Goal: Task Accomplishment & Management: Manage account settings

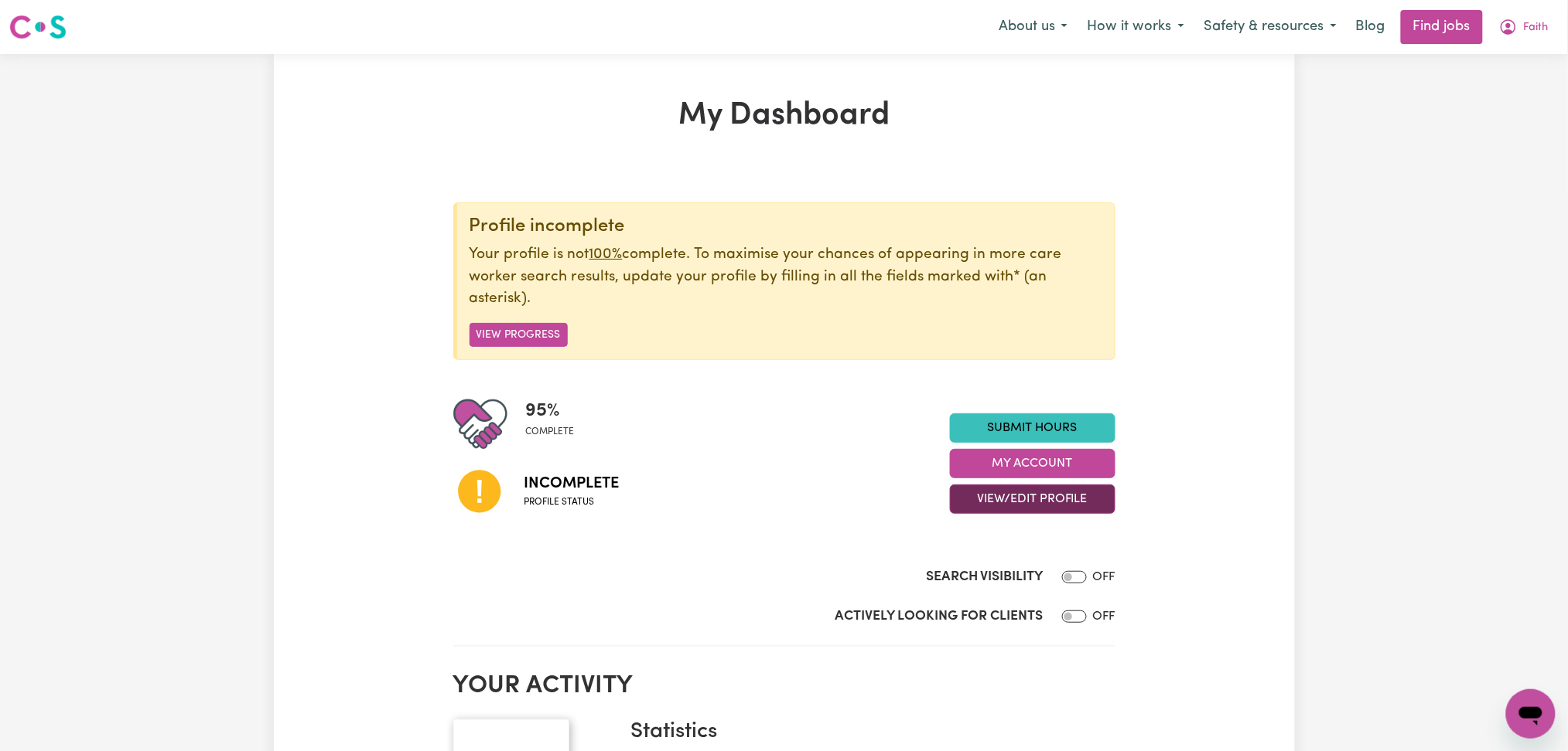
click at [1018, 500] on button "View/Edit Profile" at bounding box center [1032, 499] width 165 height 30
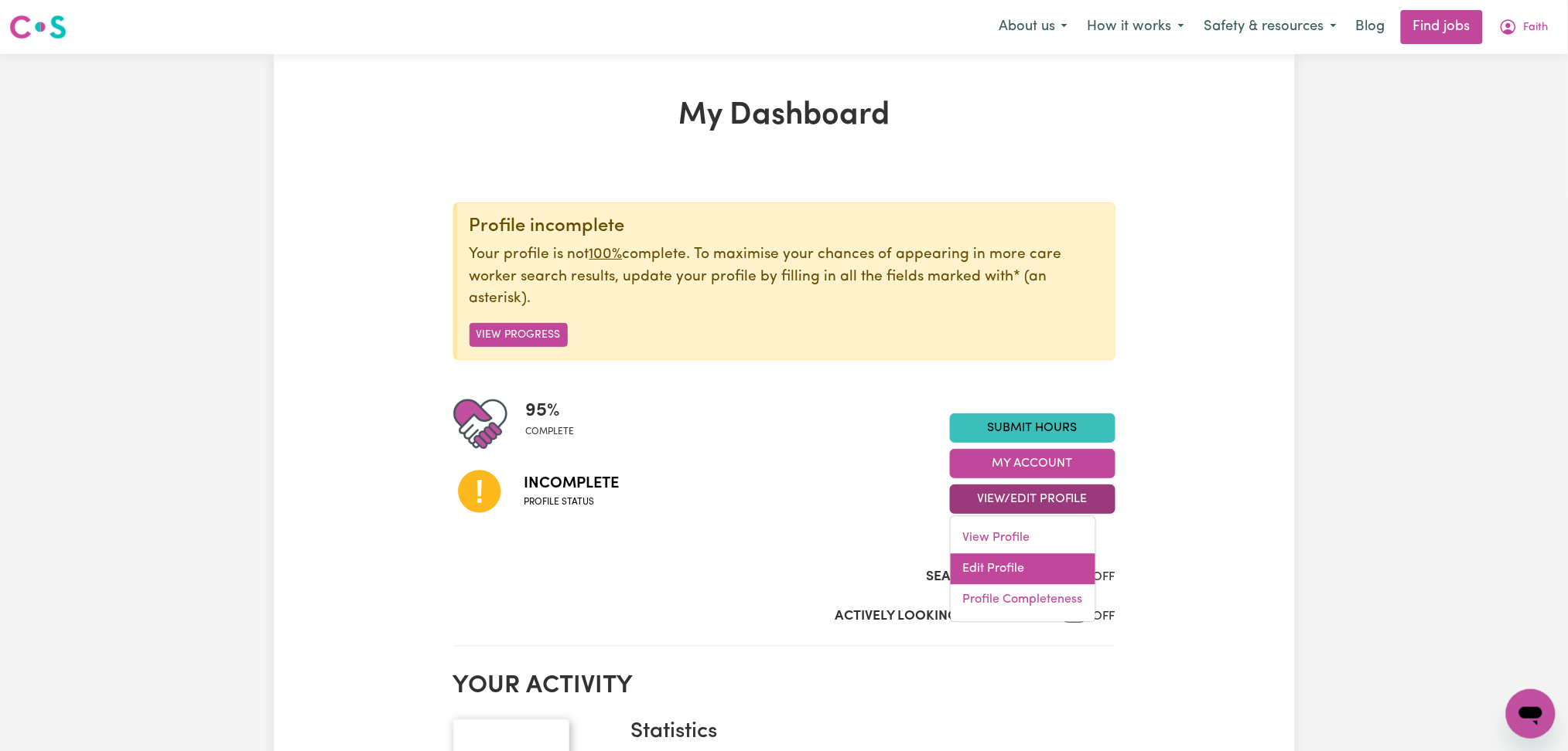
click at [984, 568] on link "Edit Profile" at bounding box center [1022, 569] width 145 height 31
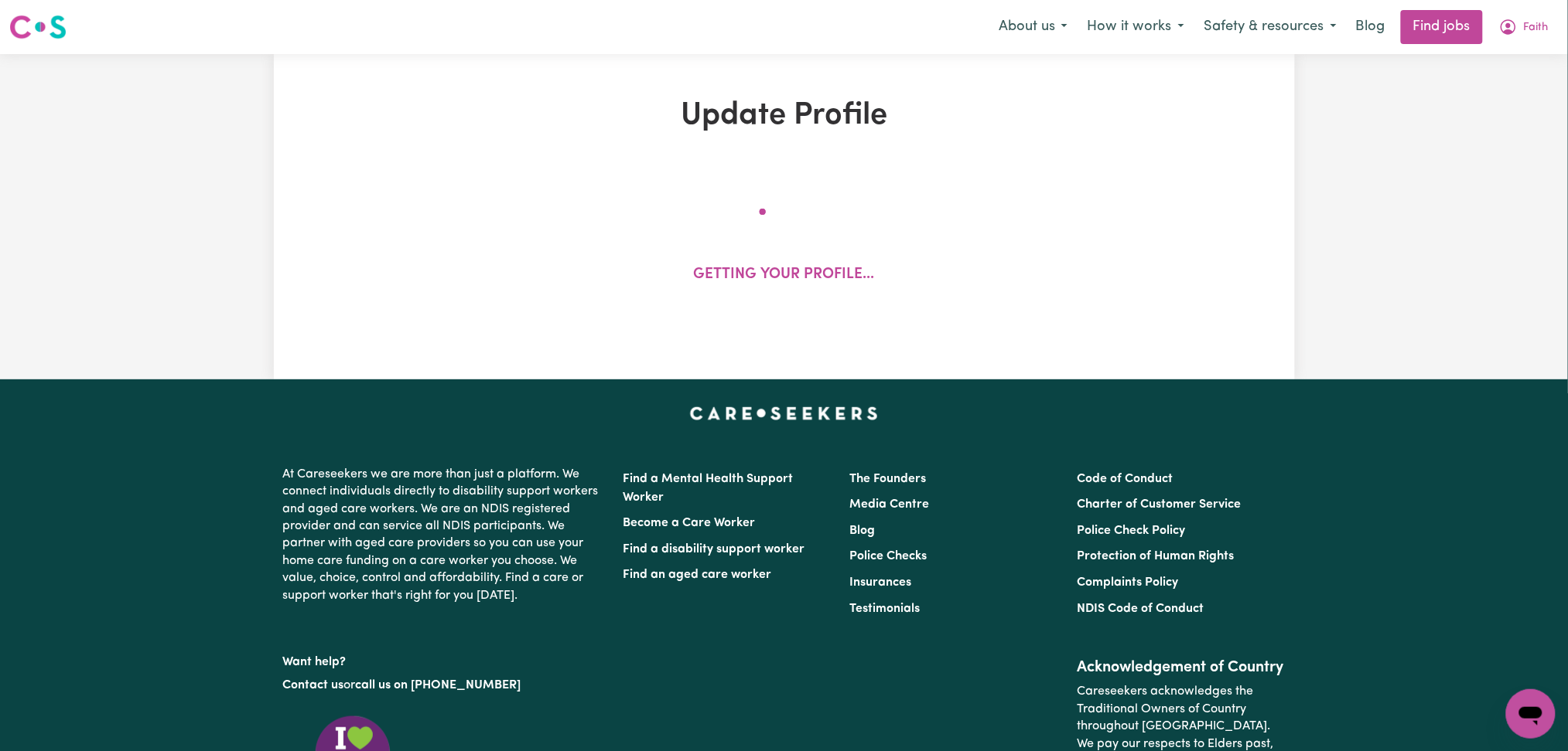
select select "[DEMOGRAPHIC_DATA]"
select select "Student Visa"
select select "Studying a healthcare related degree or qualification"
select select "45"
select select "60"
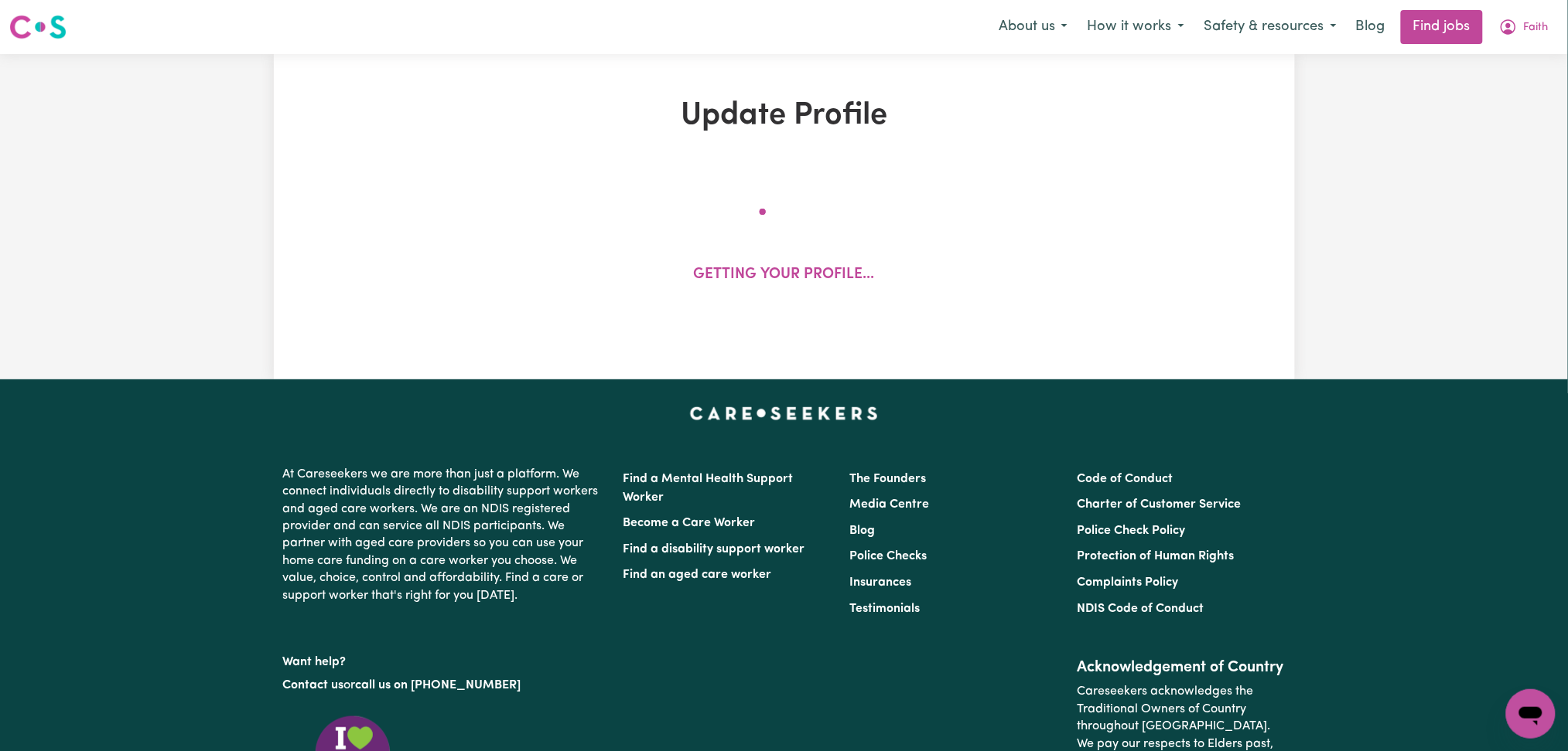
select select "75"
select select "90"
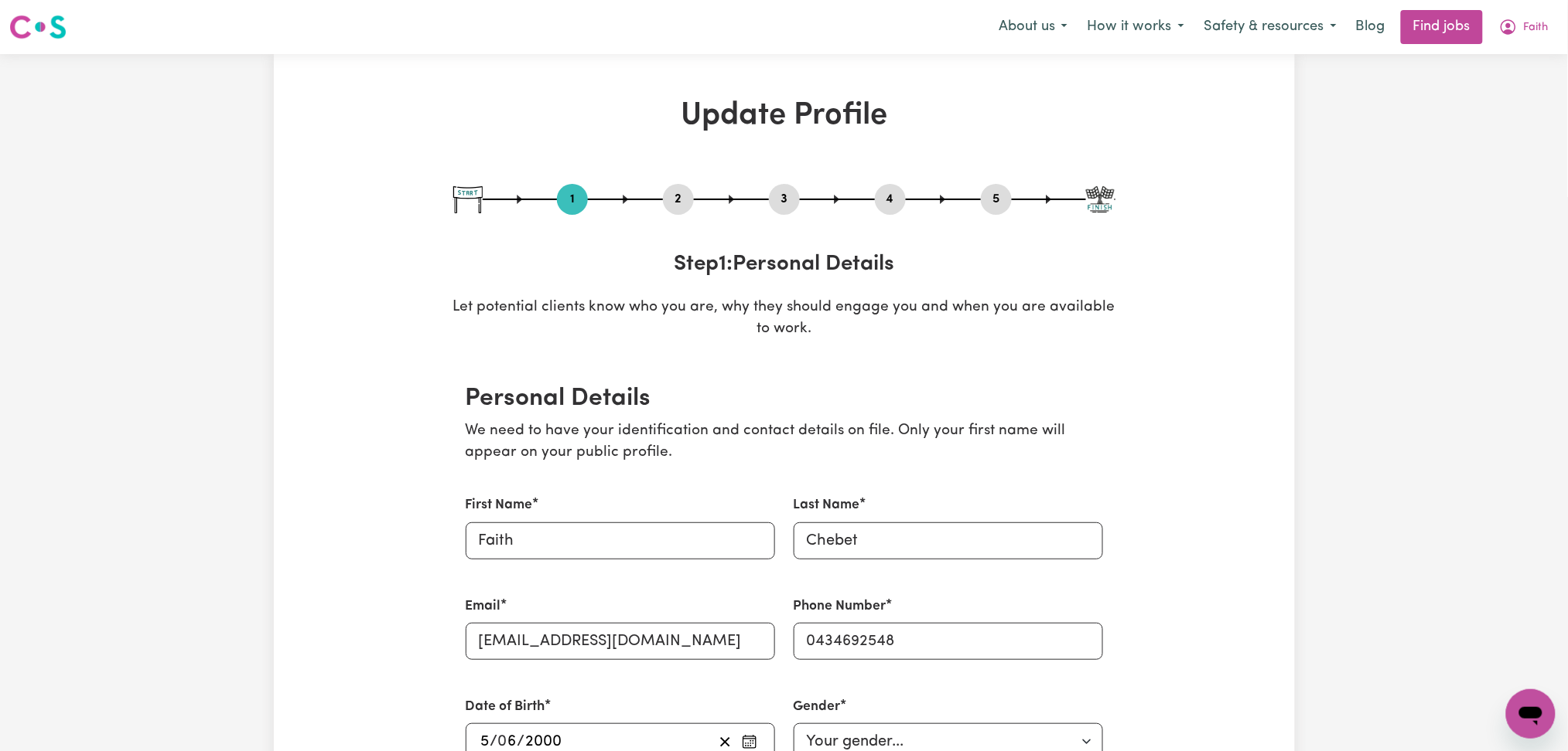
click at [673, 199] on button "2" at bounding box center [678, 199] width 31 height 20
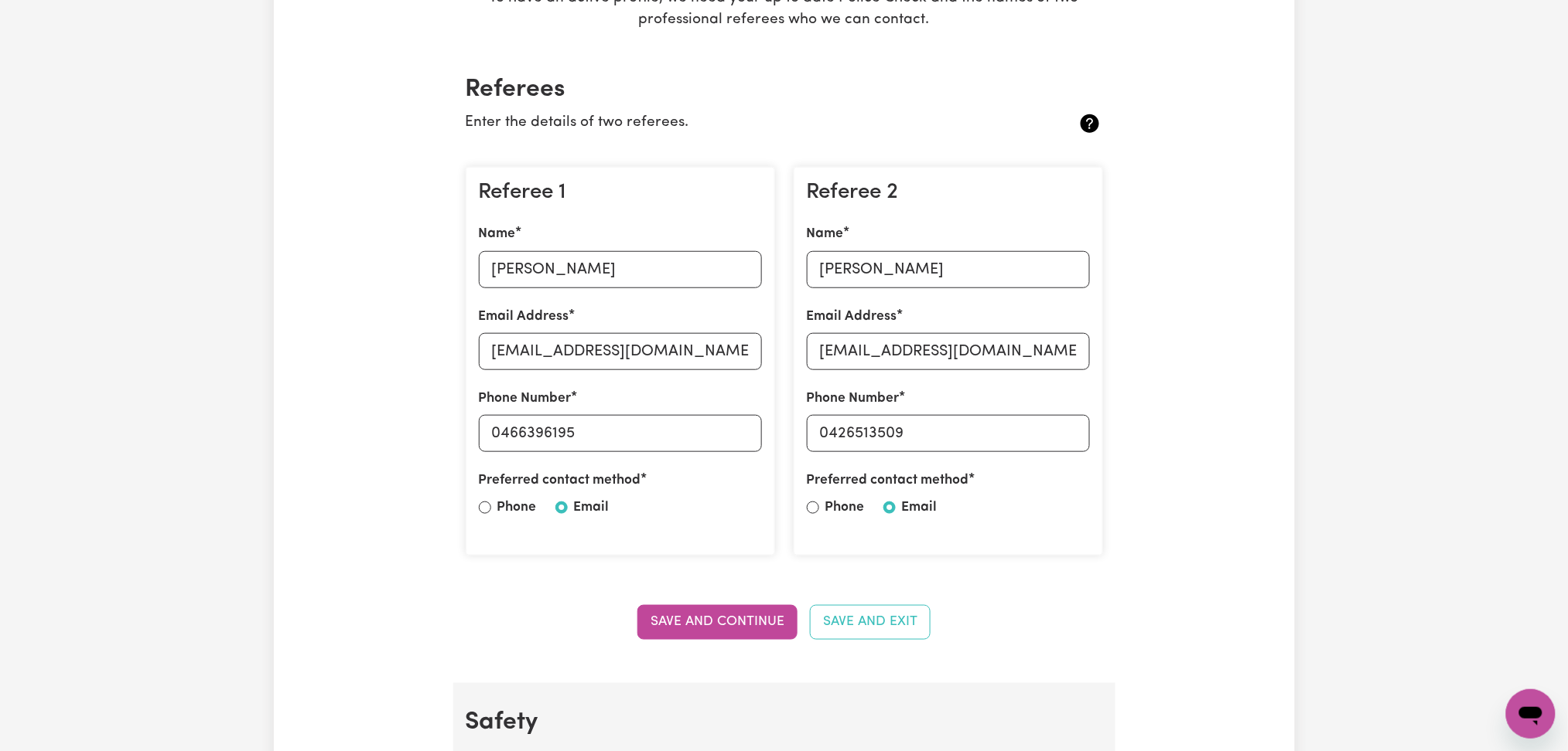
scroll to position [412, 0]
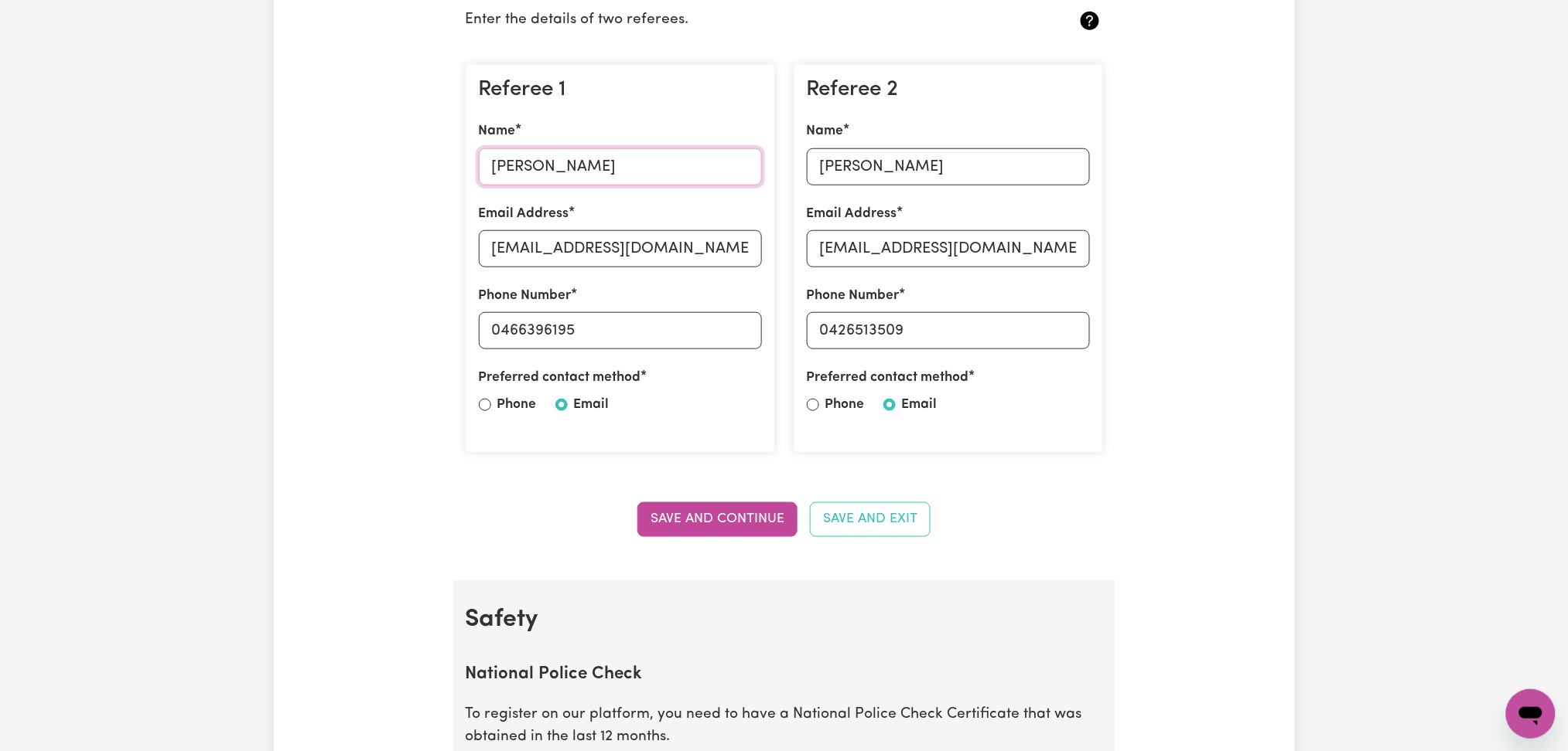
click at [572, 164] on input "[PERSON_NAME]" at bounding box center [620, 167] width 283 height 37
click at [659, 252] on input "[EMAIL_ADDRESS][DOMAIN_NAME]" at bounding box center [620, 249] width 283 height 37
drag, startPoint x: 498, startPoint y: 325, endPoint x: 661, endPoint y: 339, distance: 163.6
click at [661, 339] on input "0466396195" at bounding box center [620, 330] width 283 height 37
click at [944, 177] on input "[PERSON_NAME]" at bounding box center [948, 167] width 283 height 37
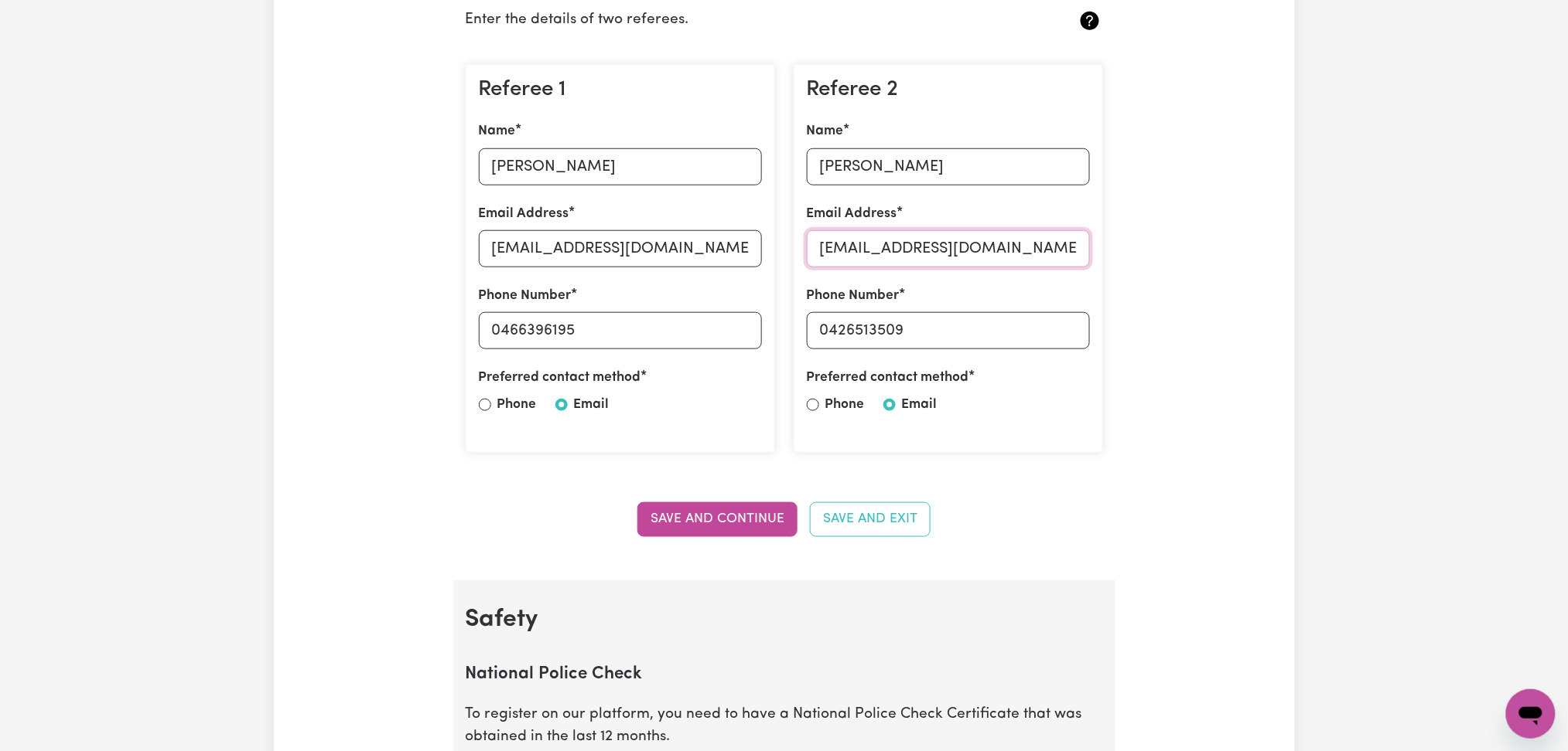
click at [949, 248] on input "[EMAIL_ADDRESS][DOMAIN_NAME]" at bounding box center [948, 249] width 283 height 37
drag, startPoint x: 835, startPoint y: 327, endPoint x: 968, endPoint y: 324, distance: 133.0
click at [968, 324] on input "0426513509" at bounding box center [948, 330] width 283 height 37
click at [846, 331] on input "0426513509" at bounding box center [948, 330] width 283 height 37
drag, startPoint x: 831, startPoint y: 328, endPoint x: 1029, endPoint y: 328, distance: 198.0
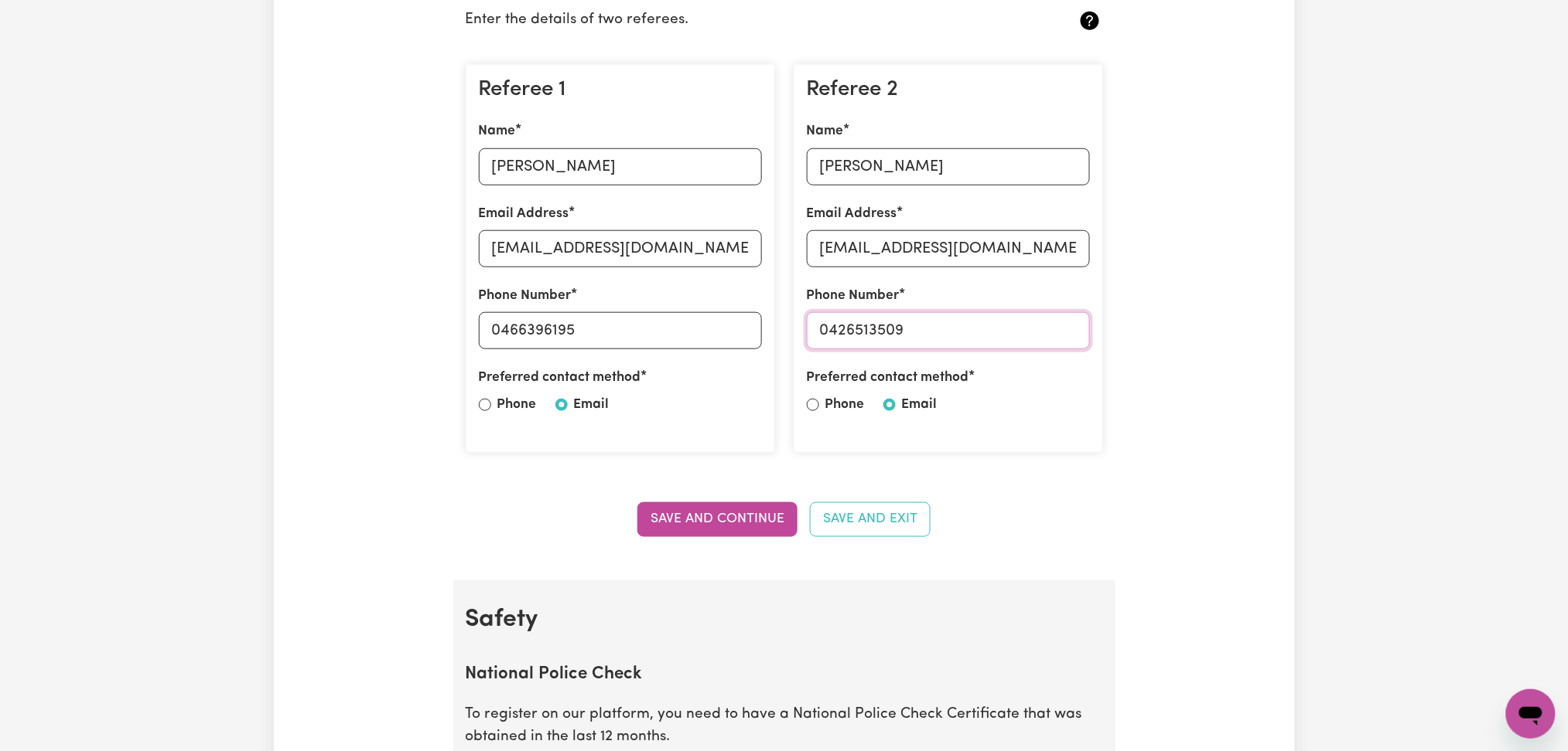
click at [1029, 328] on input "0426513509" at bounding box center [948, 330] width 283 height 37
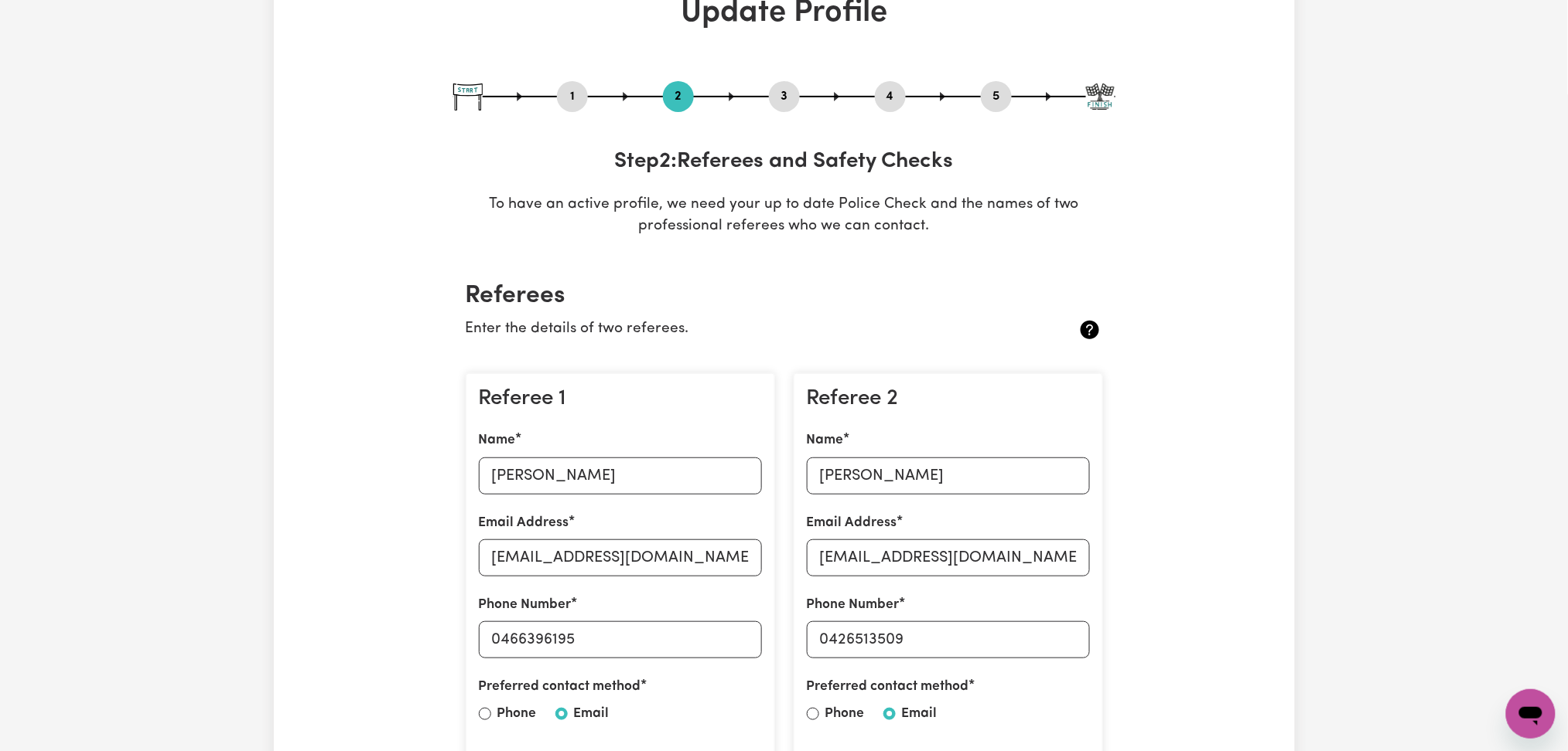
click at [1004, 90] on button "5" at bounding box center [996, 96] width 31 height 20
select select "I am providing services by being employed by an organisation"
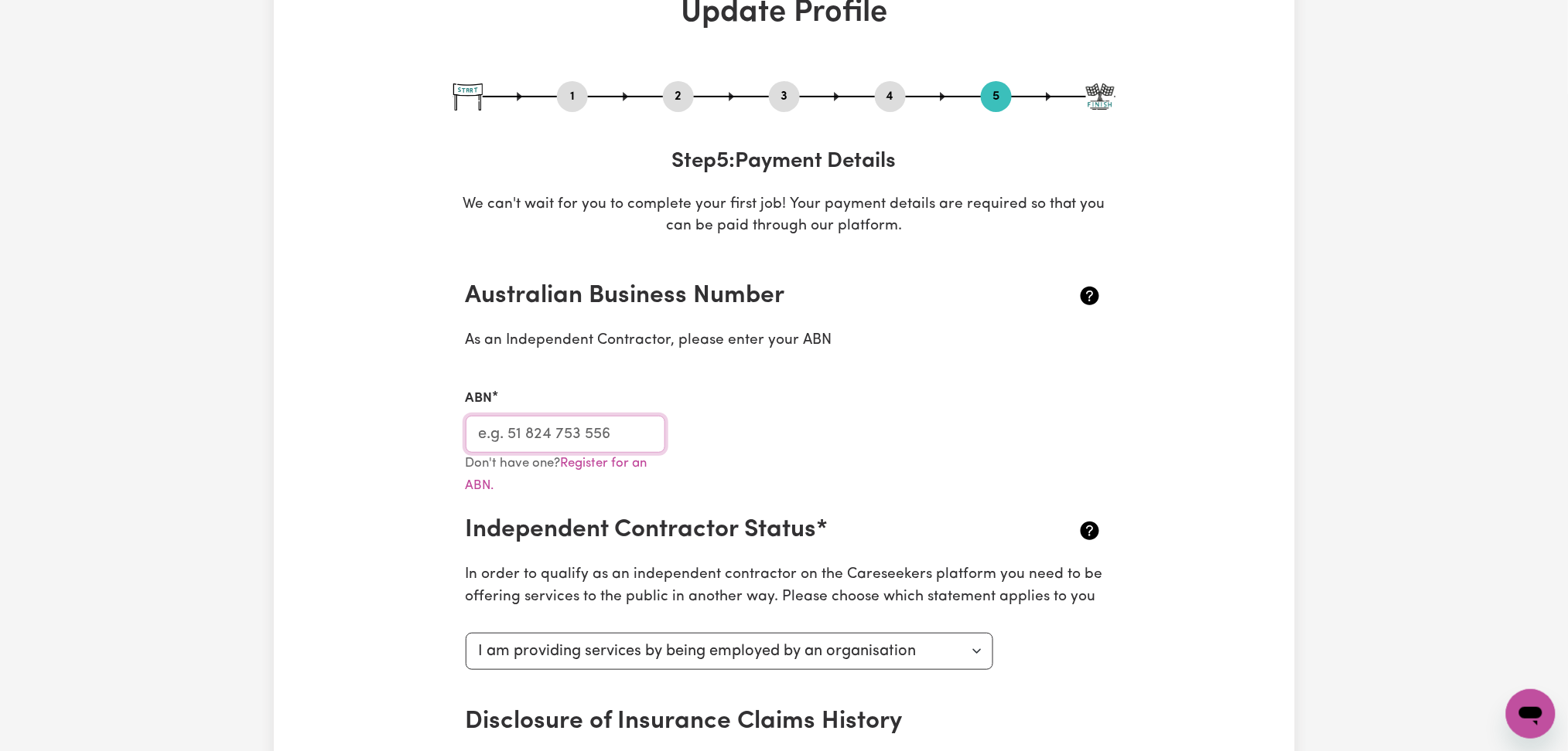
click at [624, 434] on input "ABN" at bounding box center [566, 434] width 200 height 37
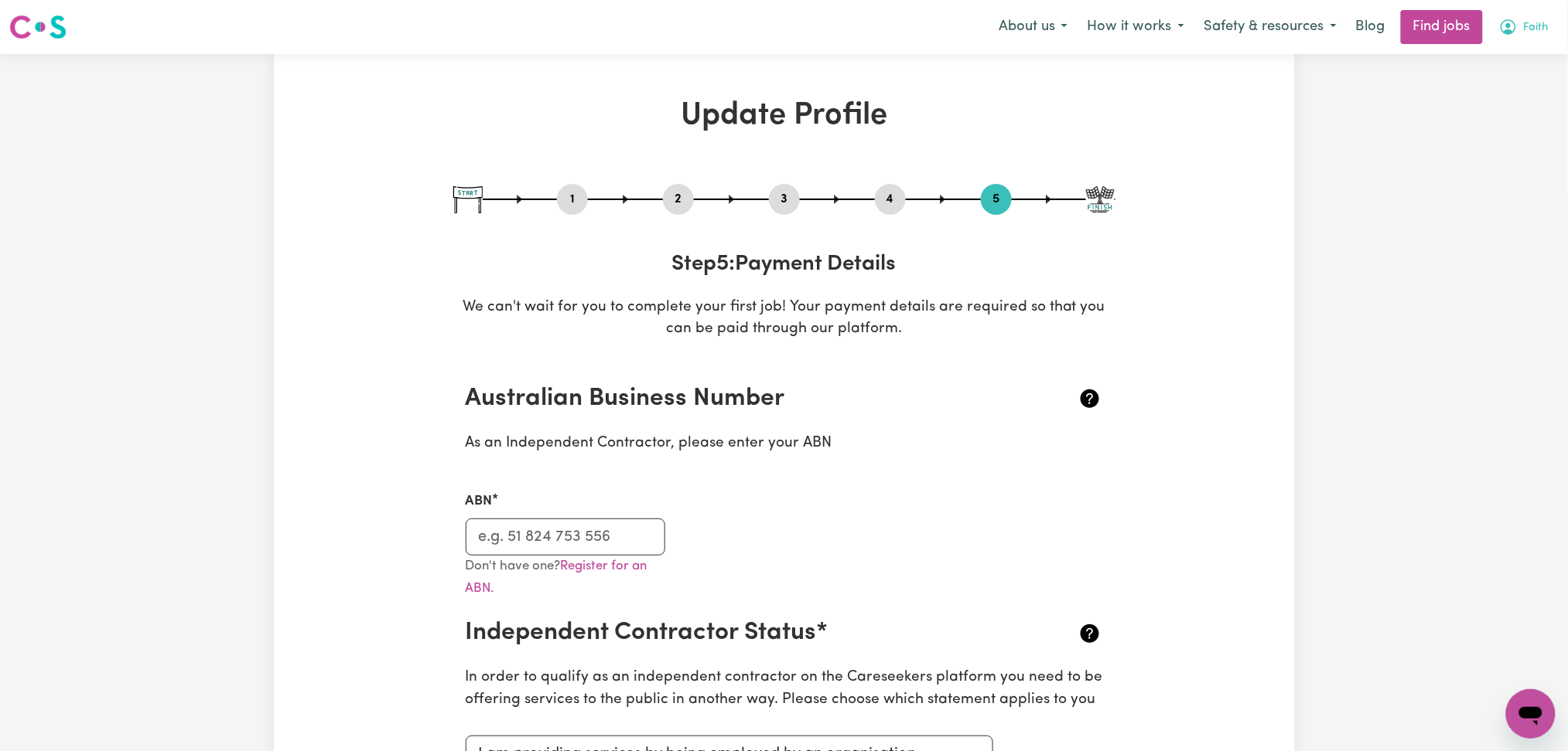
click at [1518, 11] on nav "Menu About us How it works Safety & resources Blog Find jobs Faith" at bounding box center [784, 27] width 1568 height 54
drag, startPoint x: 1519, startPoint y: 26, endPoint x: 1517, endPoint y: 40, distance: 14.1
click at [1519, 31] on button "Faith" at bounding box center [1524, 27] width 69 height 33
click at [1494, 82] on link "My Dashboard" at bounding box center [1496, 88] width 122 height 30
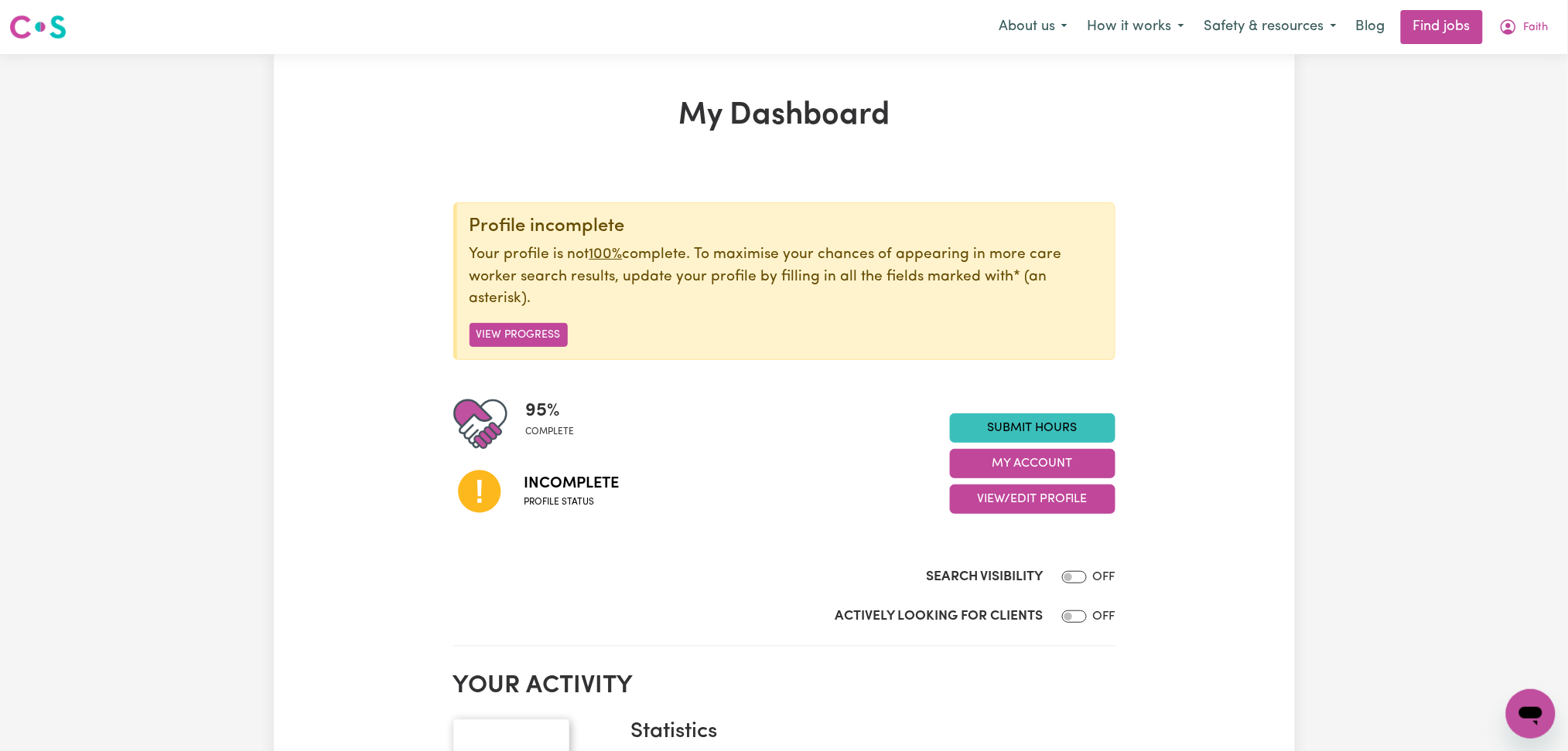
scroll to position [103, 0]
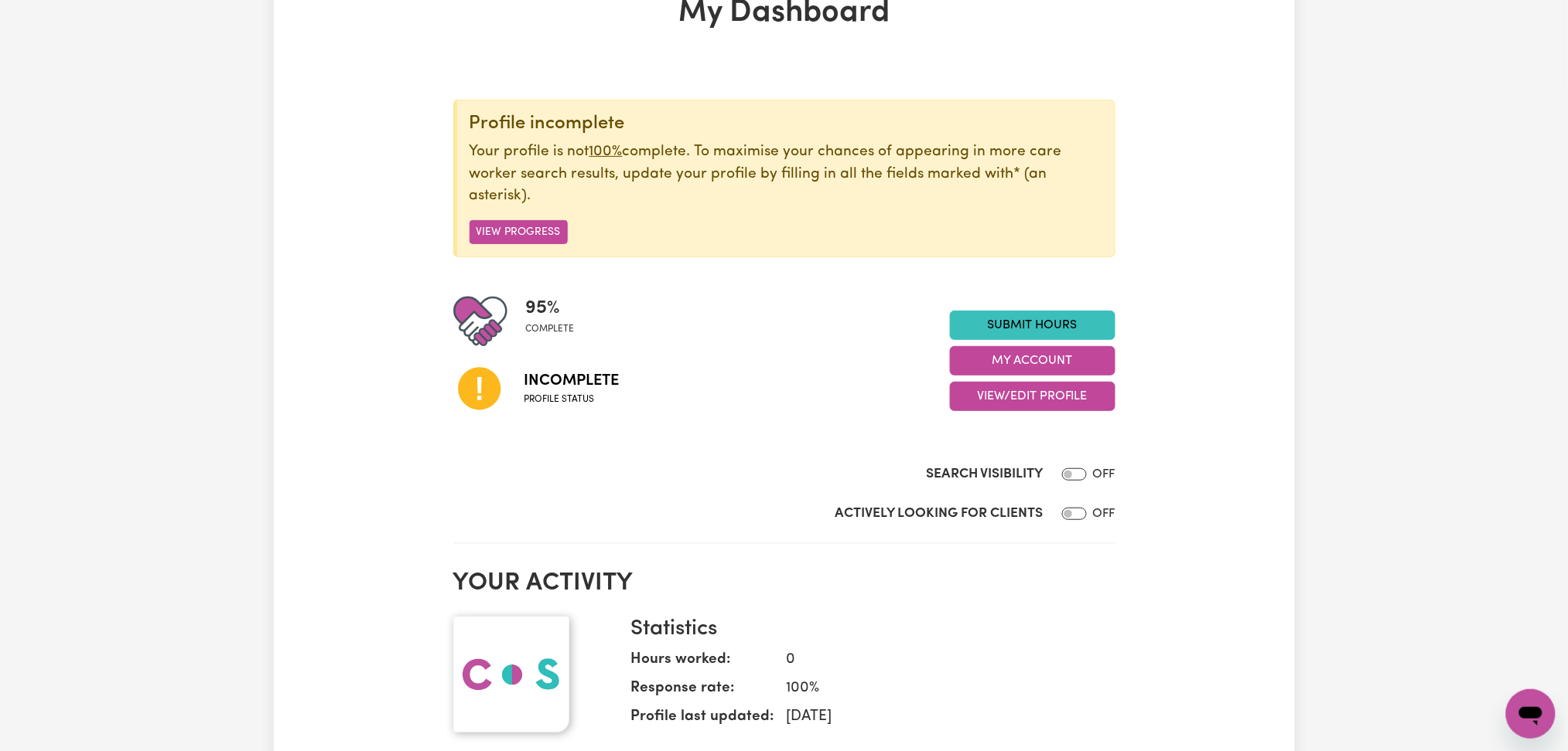
click at [1005, 411] on div "95 % complete Incomplete Profile status Submit Hours My Account View/Edit Profi…" at bounding box center [784, 361] width 662 height 133
click at [1010, 399] on button "View/Edit Profile" at bounding box center [1032, 397] width 165 height 30
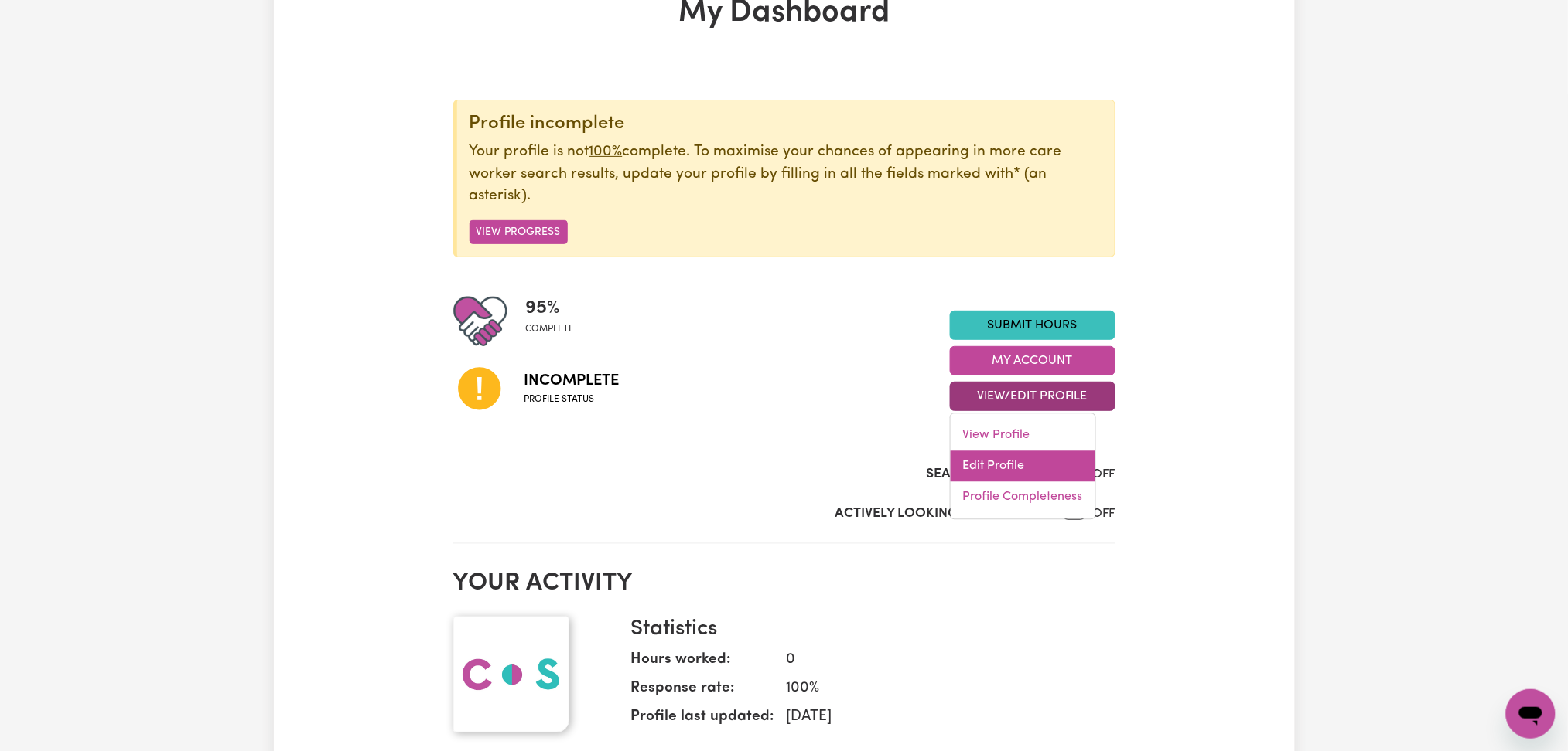
click at [1010, 463] on link "Edit Profile" at bounding box center [1022, 467] width 145 height 31
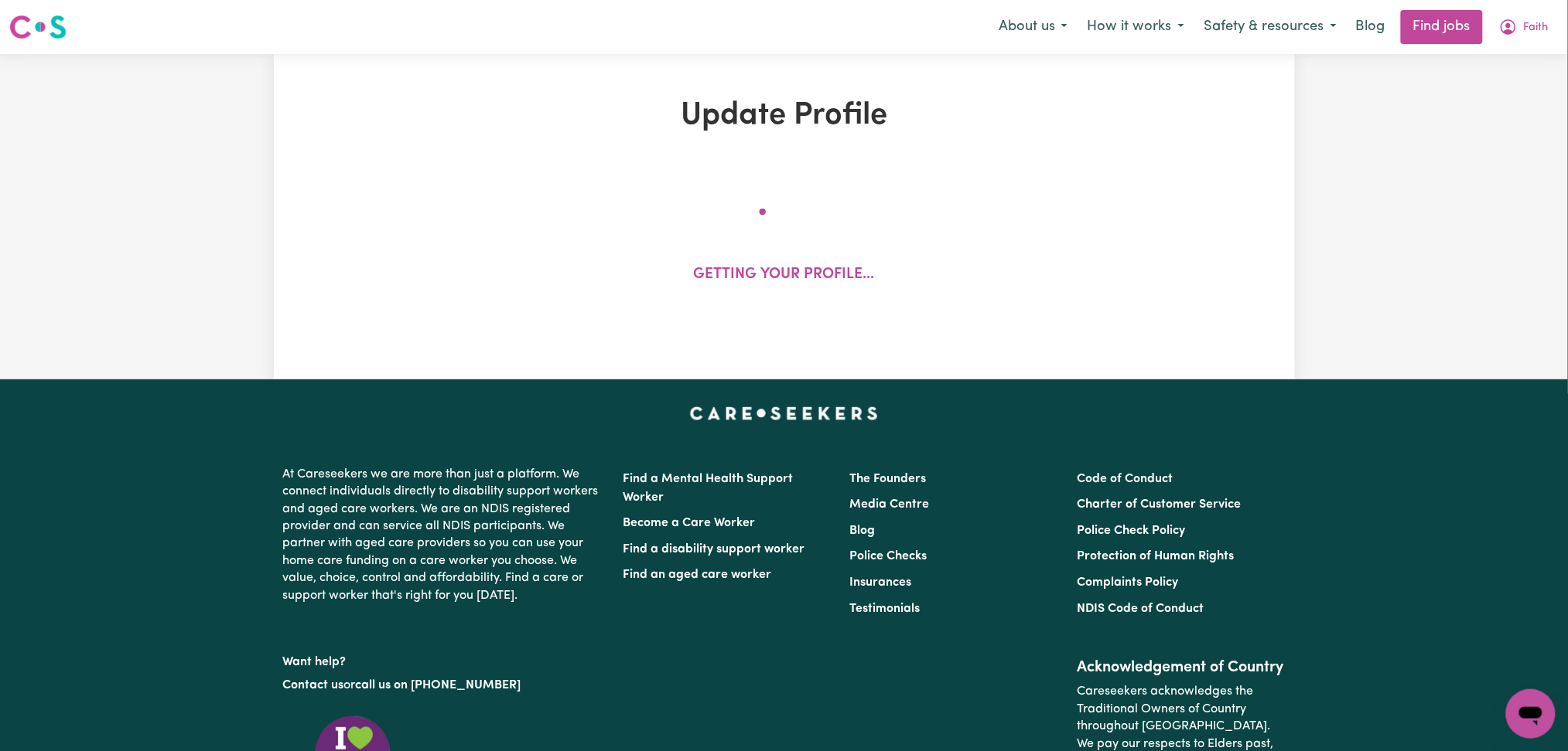
select select "[DEMOGRAPHIC_DATA]"
select select "Student Visa"
select select "Studying a healthcare related degree or qualification"
select select "45"
select select "60"
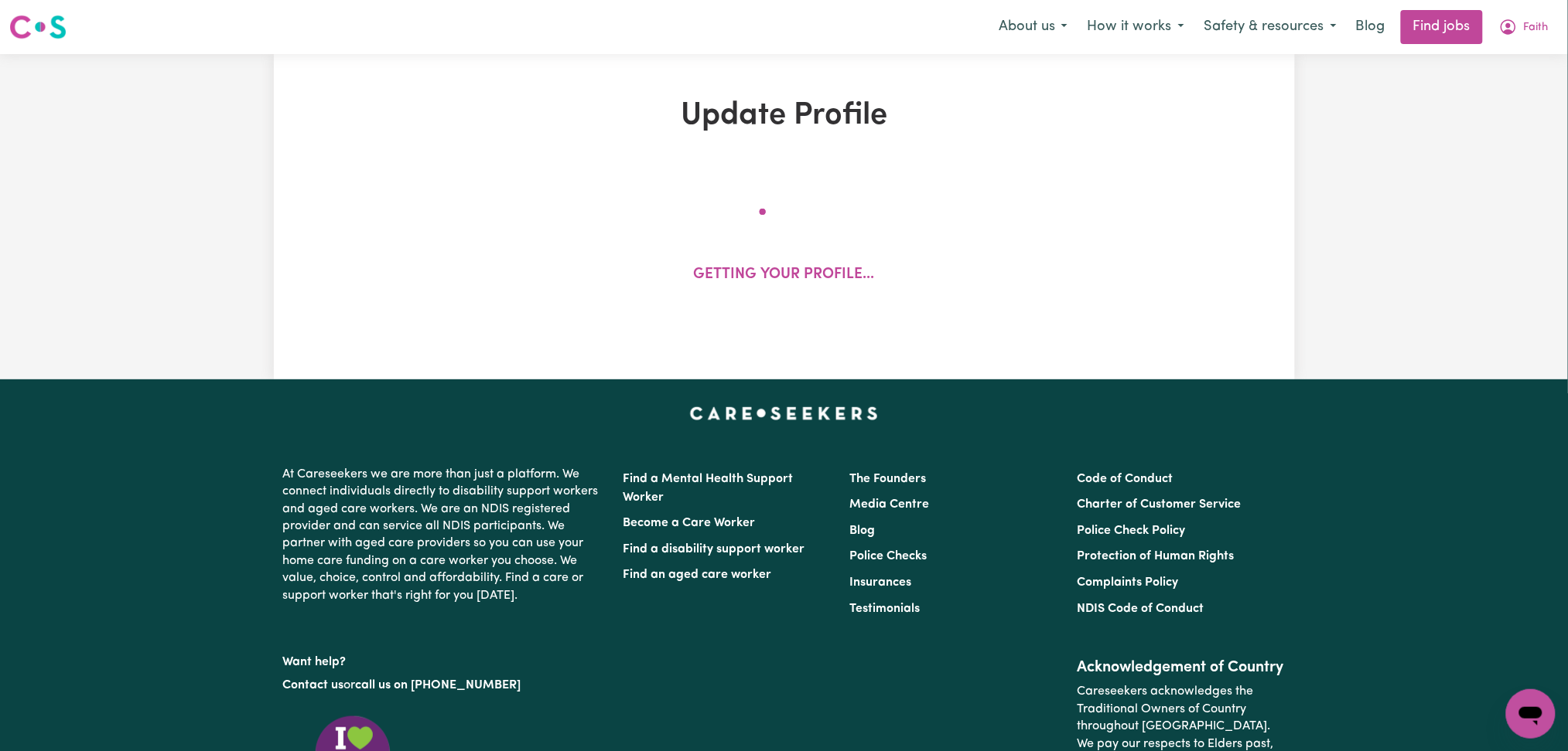
select select "75"
select select "90"
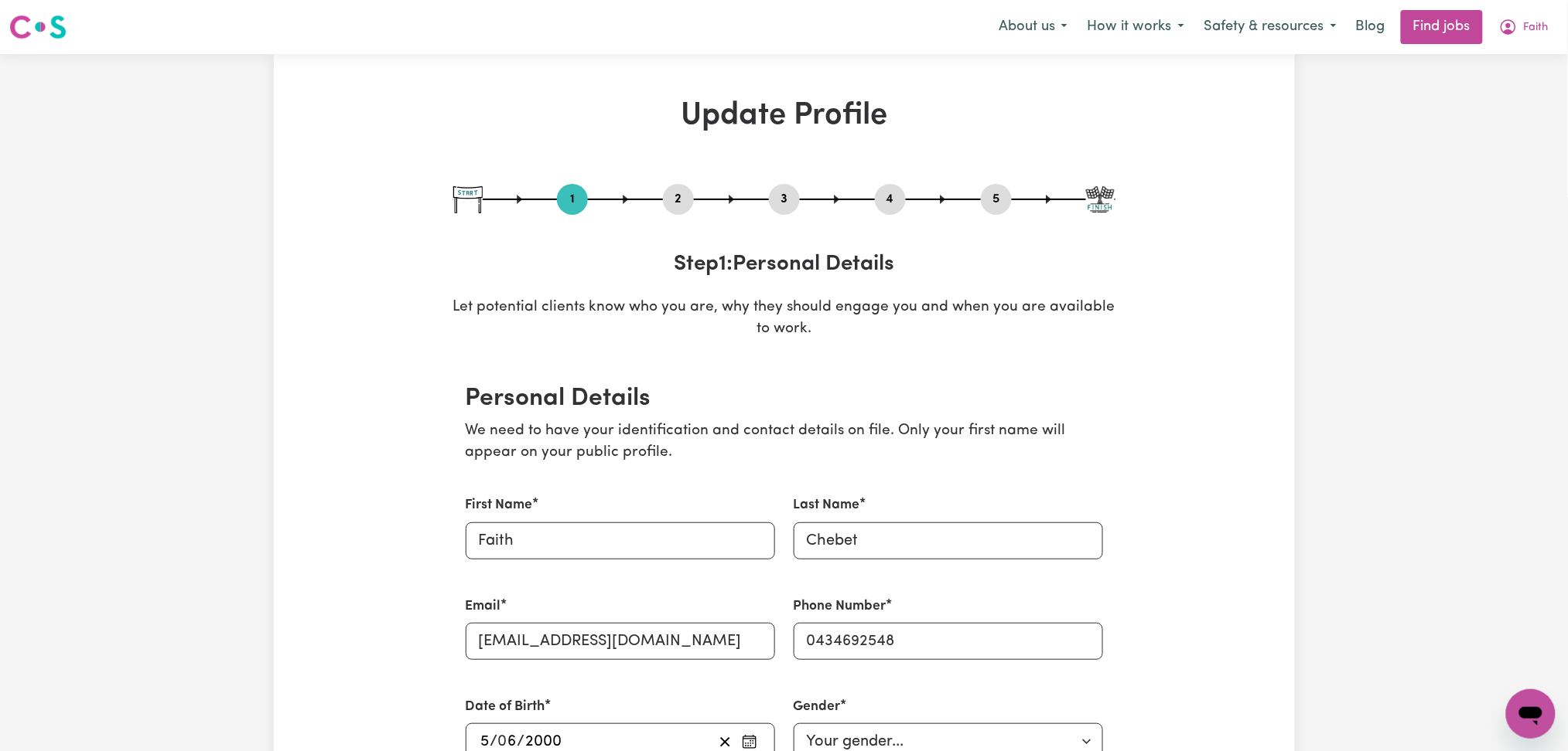
click at [792, 200] on button "3" at bounding box center [784, 199] width 31 height 20
select select "2024"
select select "Certificate III (Individual Support)"
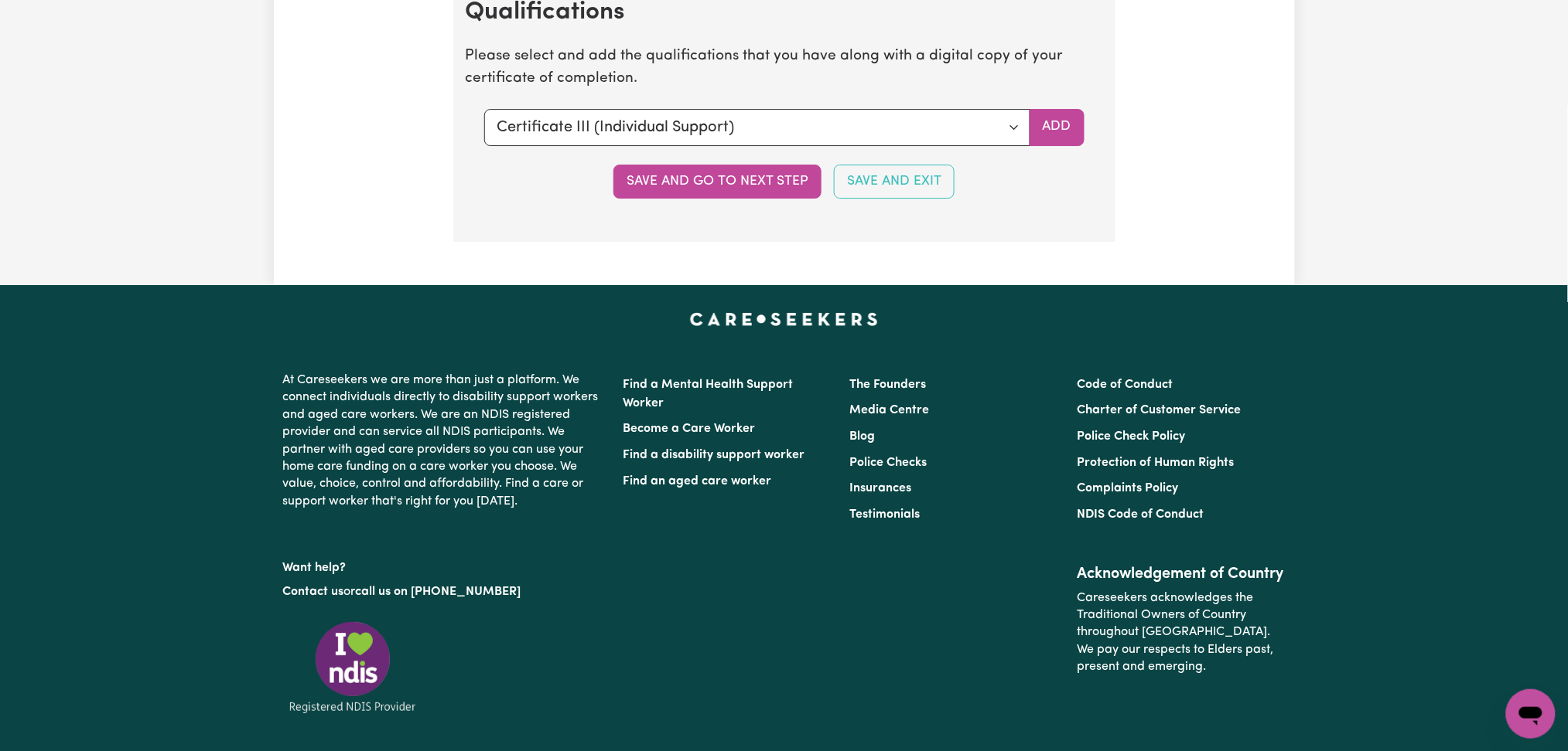
scroll to position [3814, 0]
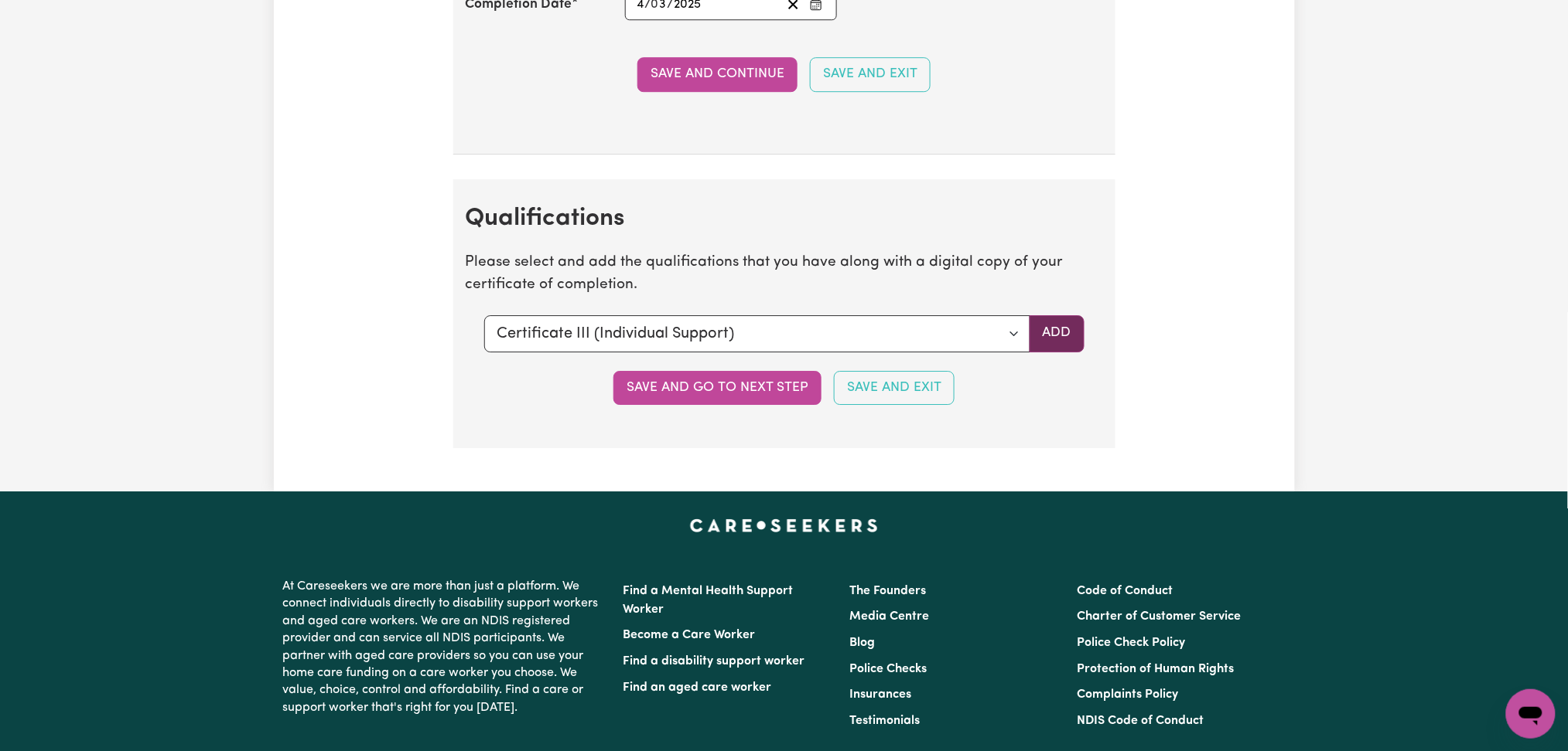
click at [1063, 336] on button "Add" at bounding box center [1056, 333] width 55 height 37
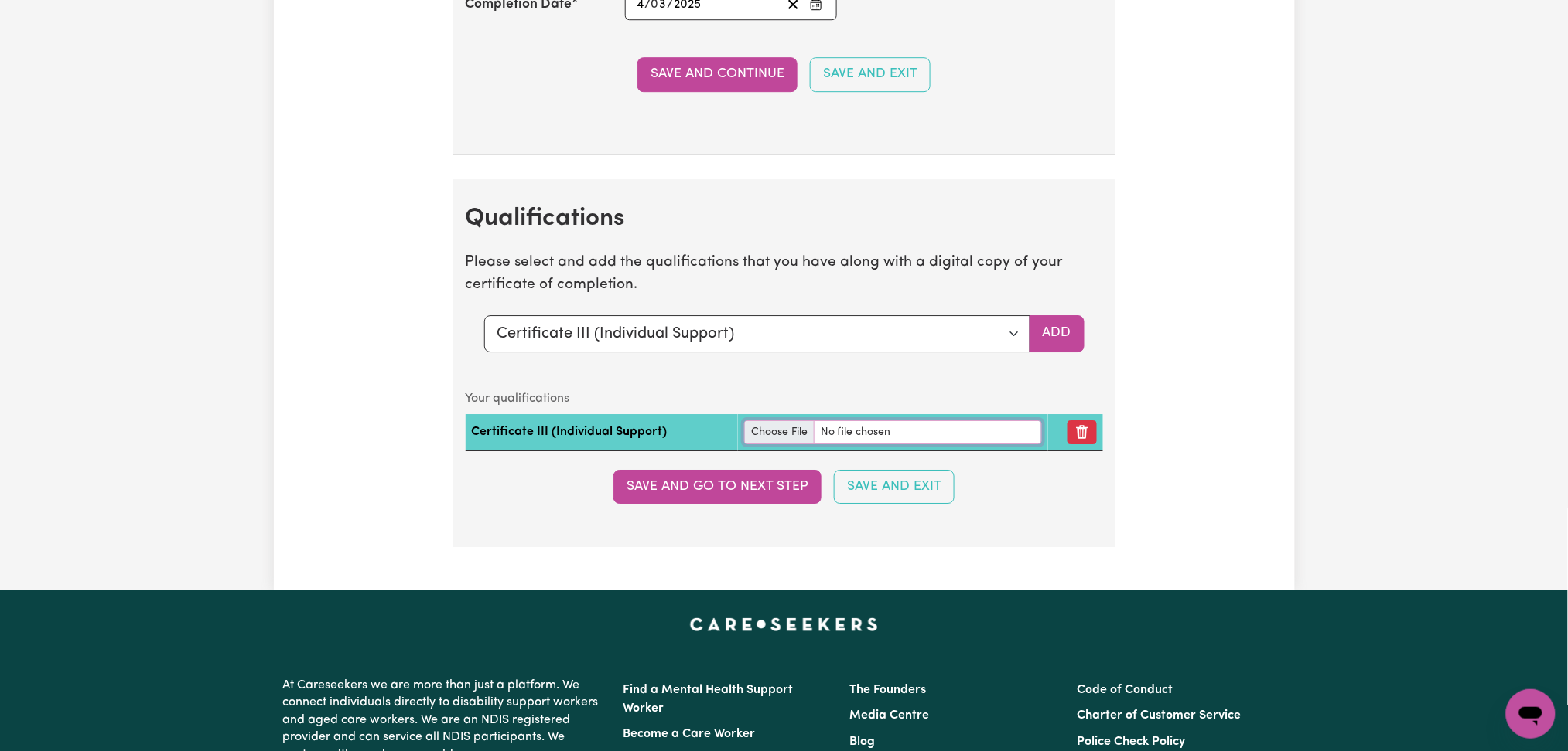
click at [756, 445] on input "file" at bounding box center [893, 432] width 298 height 24
type input "C:\fakepath\Faith Chebet Certificate III in Individual Support.pdf"
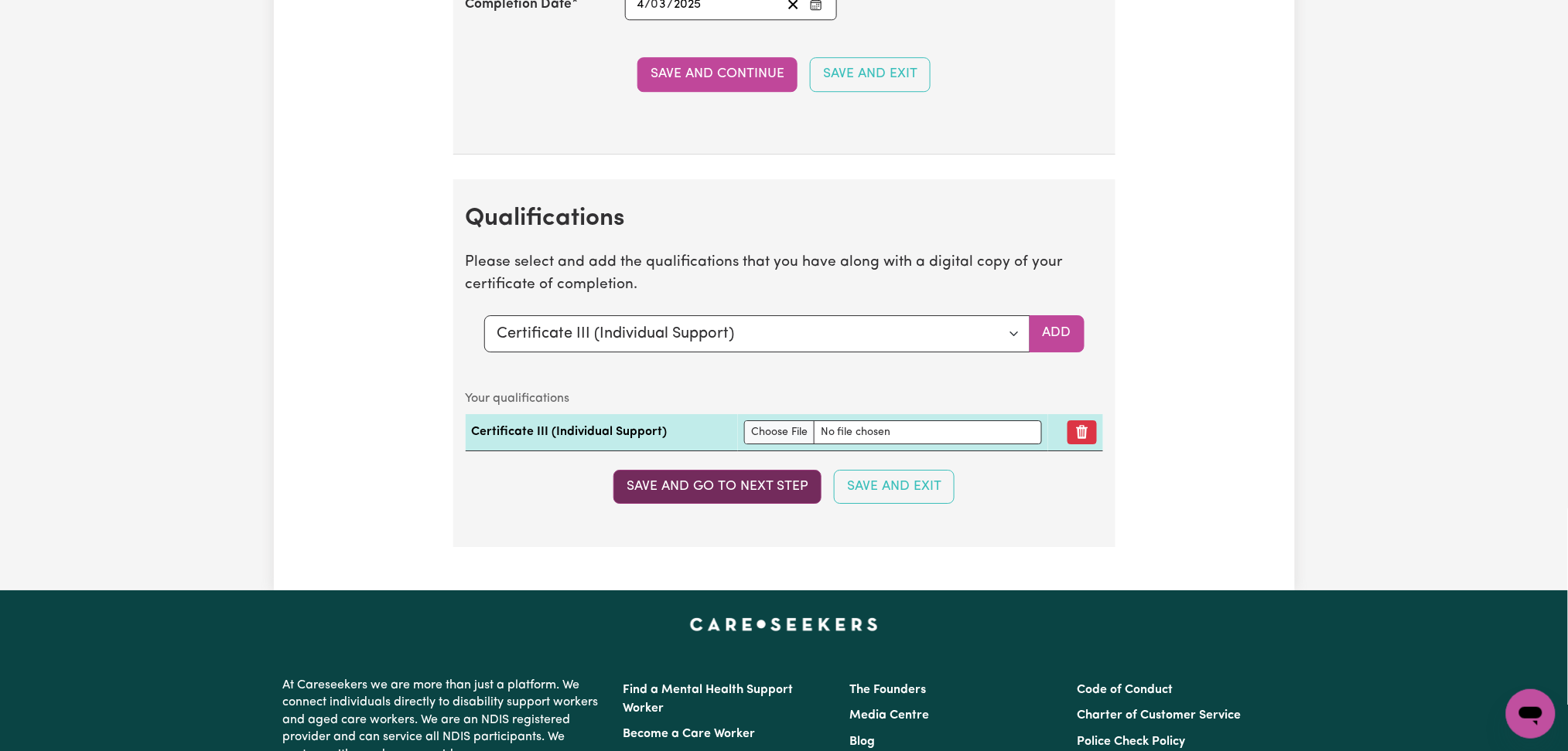
click at [732, 497] on button "Save and go to next step" at bounding box center [717, 486] width 208 height 34
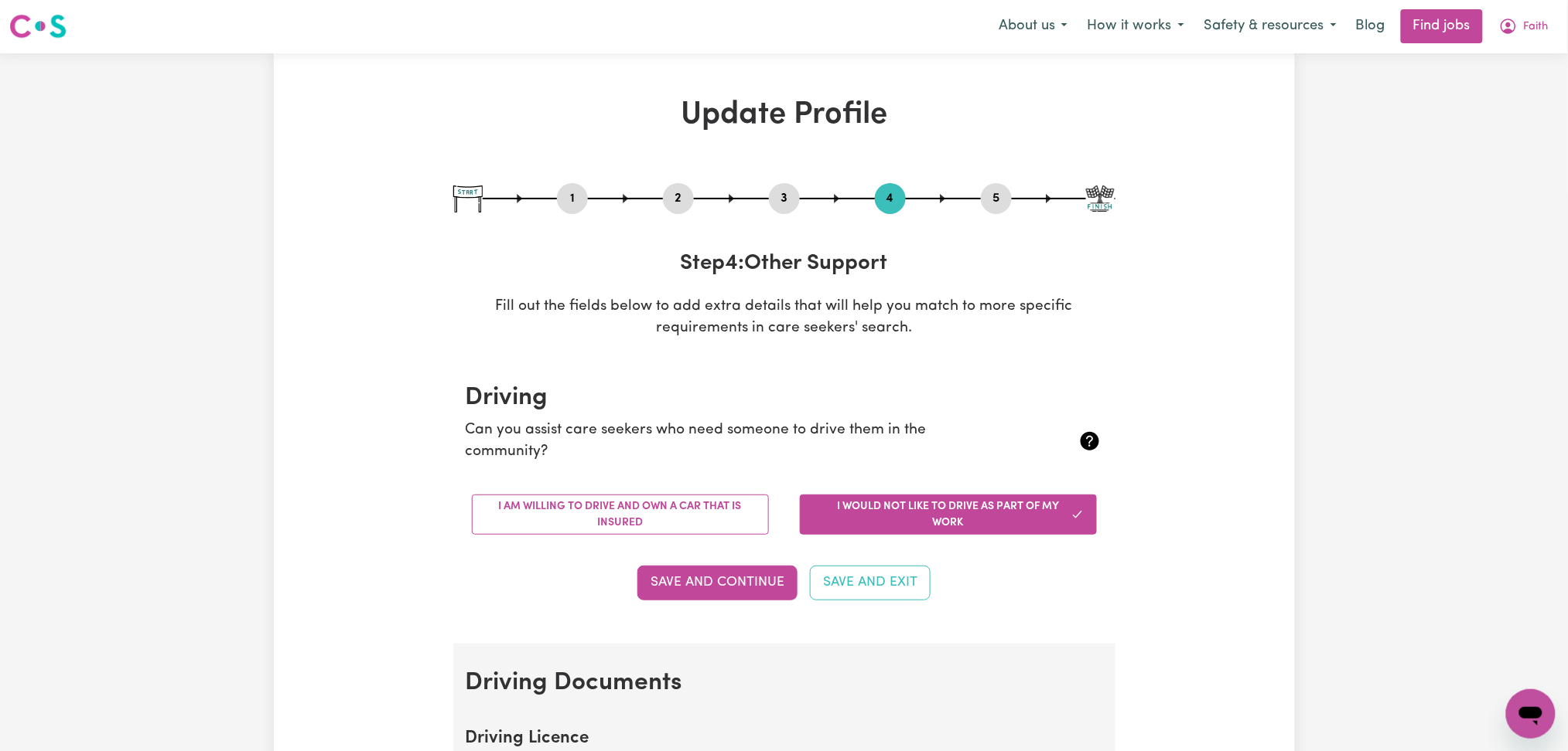
scroll to position [0, 0]
click at [1521, 28] on button "Faith" at bounding box center [1524, 27] width 69 height 33
click at [1498, 106] on link "Logout" at bounding box center [1496, 118] width 122 height 30
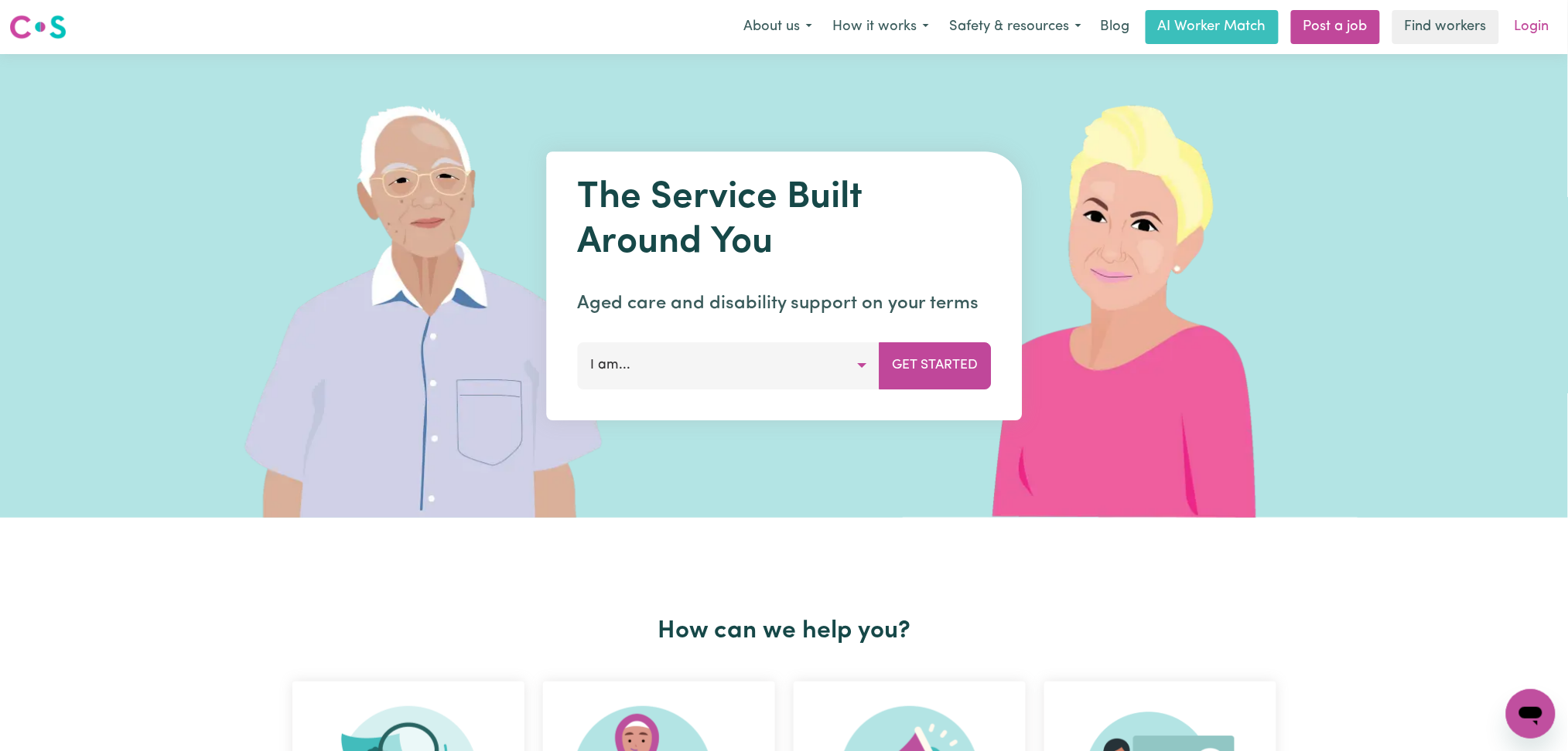
click at [1543, 20] on link "Login" at bounding box center [1531, 26] width 54 height 34
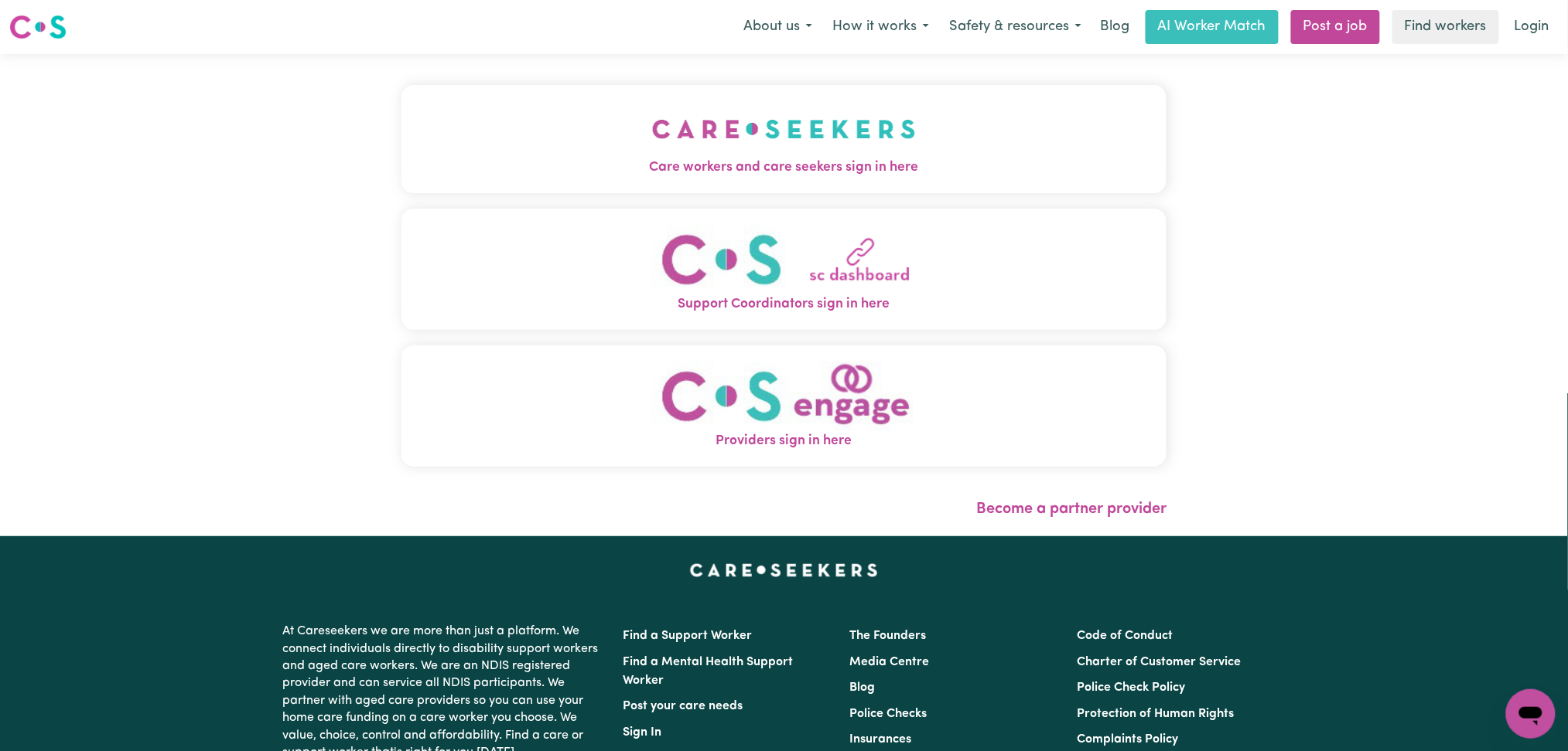
click at [402, 116] on button "Care workers and care seekers sign in here" at bounding box center [784, 139] width 766 height 109
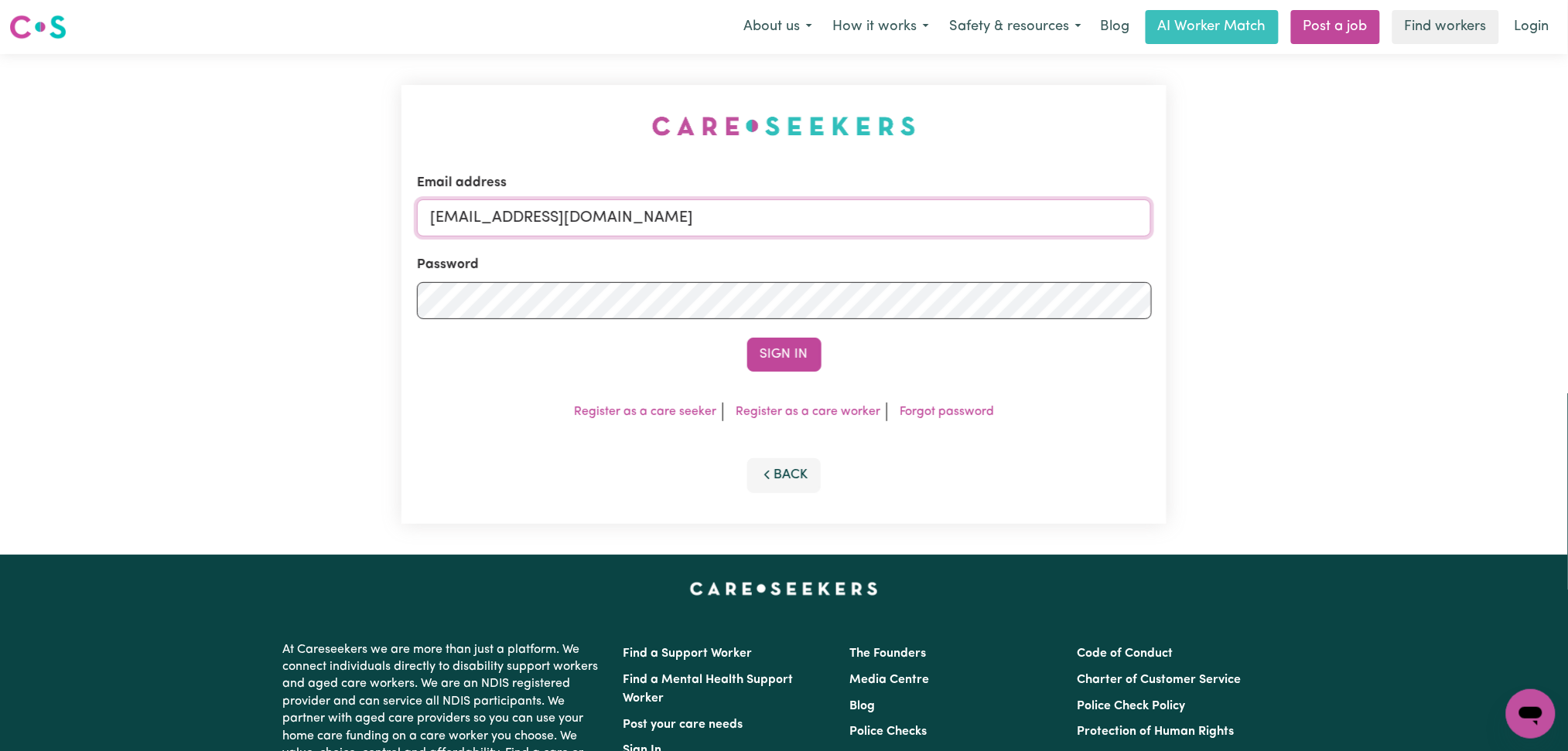
click at [635, 226] on input "[EMAIL_ADDRESS][DOMAIN_NAME]" at bounding box center [784, 218] width 735 height 37
drag, startPoint x: 513, startPoint y: 206, endPoint x: 852, endPoint y: 252, distance: 342.1
click at [852, 252] on form "Email address Superuser~[EMAIL_ADDRESS][DOMAIN_NAME] Password Sign In" at bounding box center [784, 272] width 735 height 199
type input "Superuser~[EMAIL_ADDRESS][DOMAIN_NAME]"
click at [799, 366] on button "Sign In" at bounding box center [784, 354] width 74 height 34
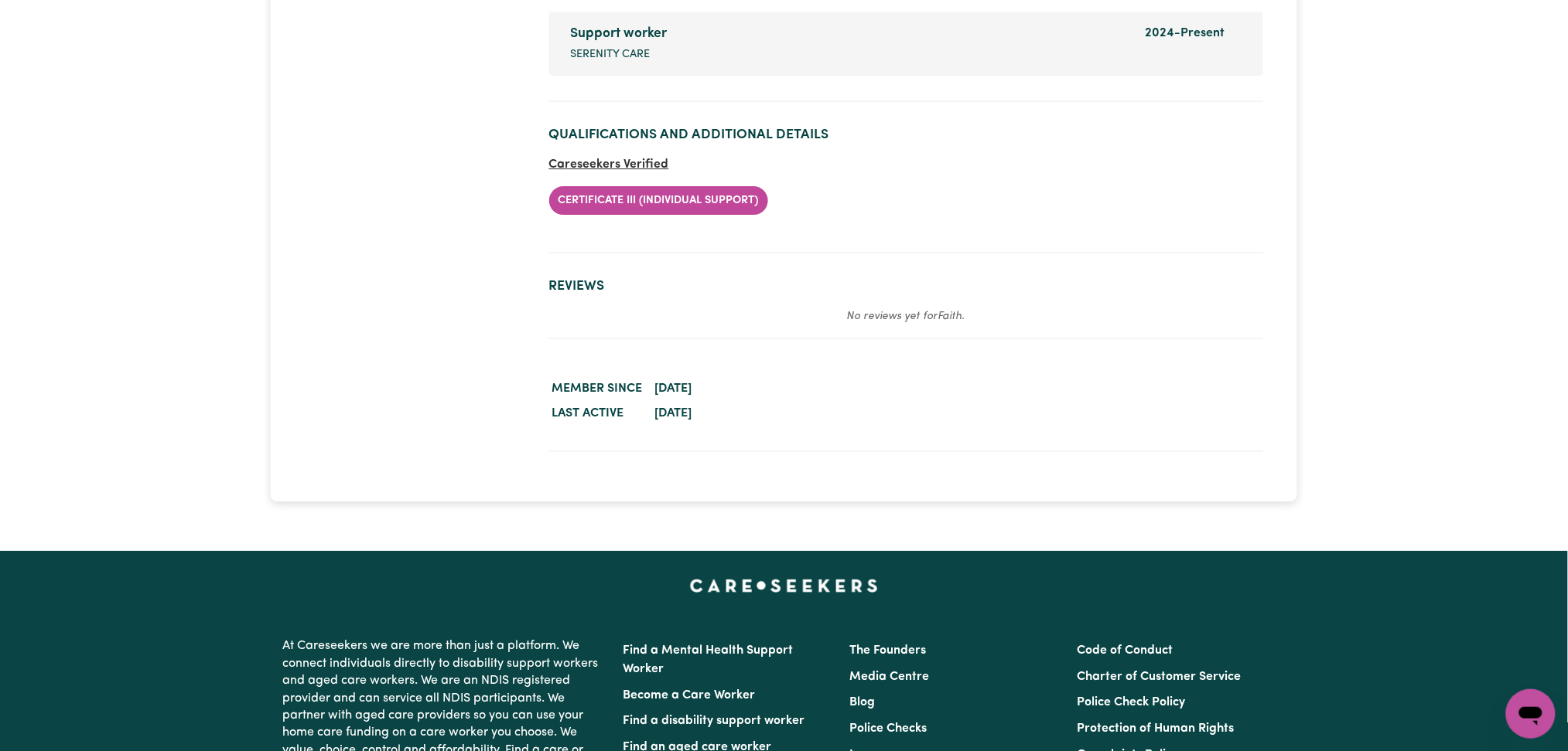
scroll to position [1285, 0]
